Goal: Information Seeking & Learning: Learn about a topic

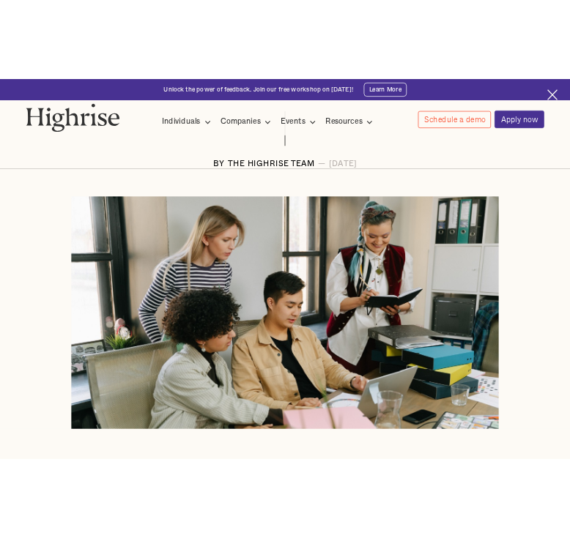
scroll to position [283, 0]
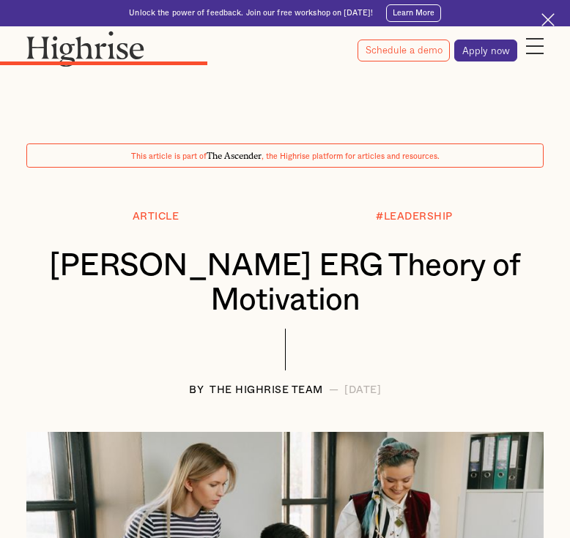
scroll to position [1957, 0]
